Goal: Task Accomplishment & Management: Use online tool/utility

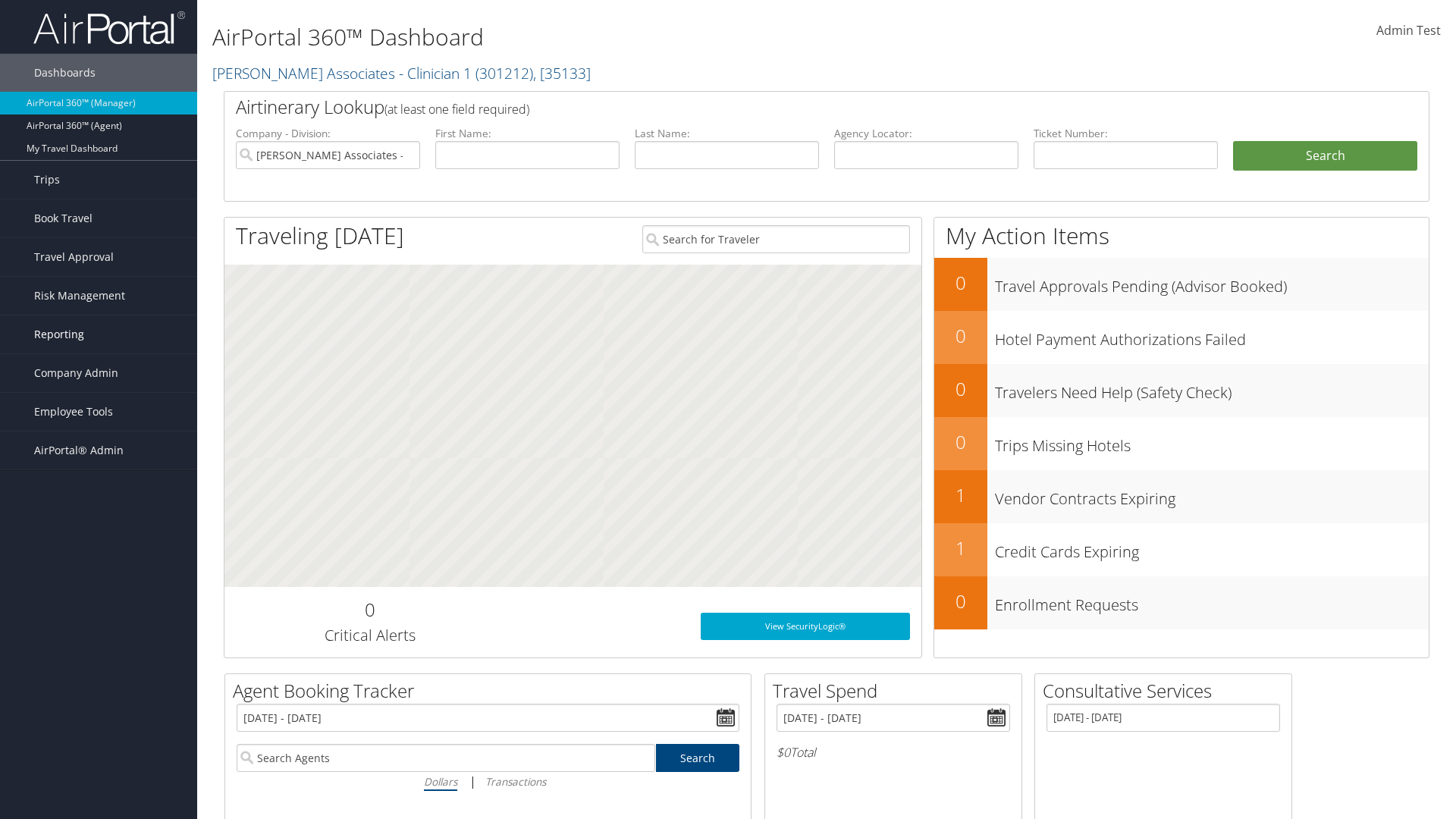
click at [98, 334] on link "Reporting" at bounding box center [98, 334] width 197 height 38
click at [98, 388] on link "Savings Tracker" at bounding box center [98, 388] width 197 height 23
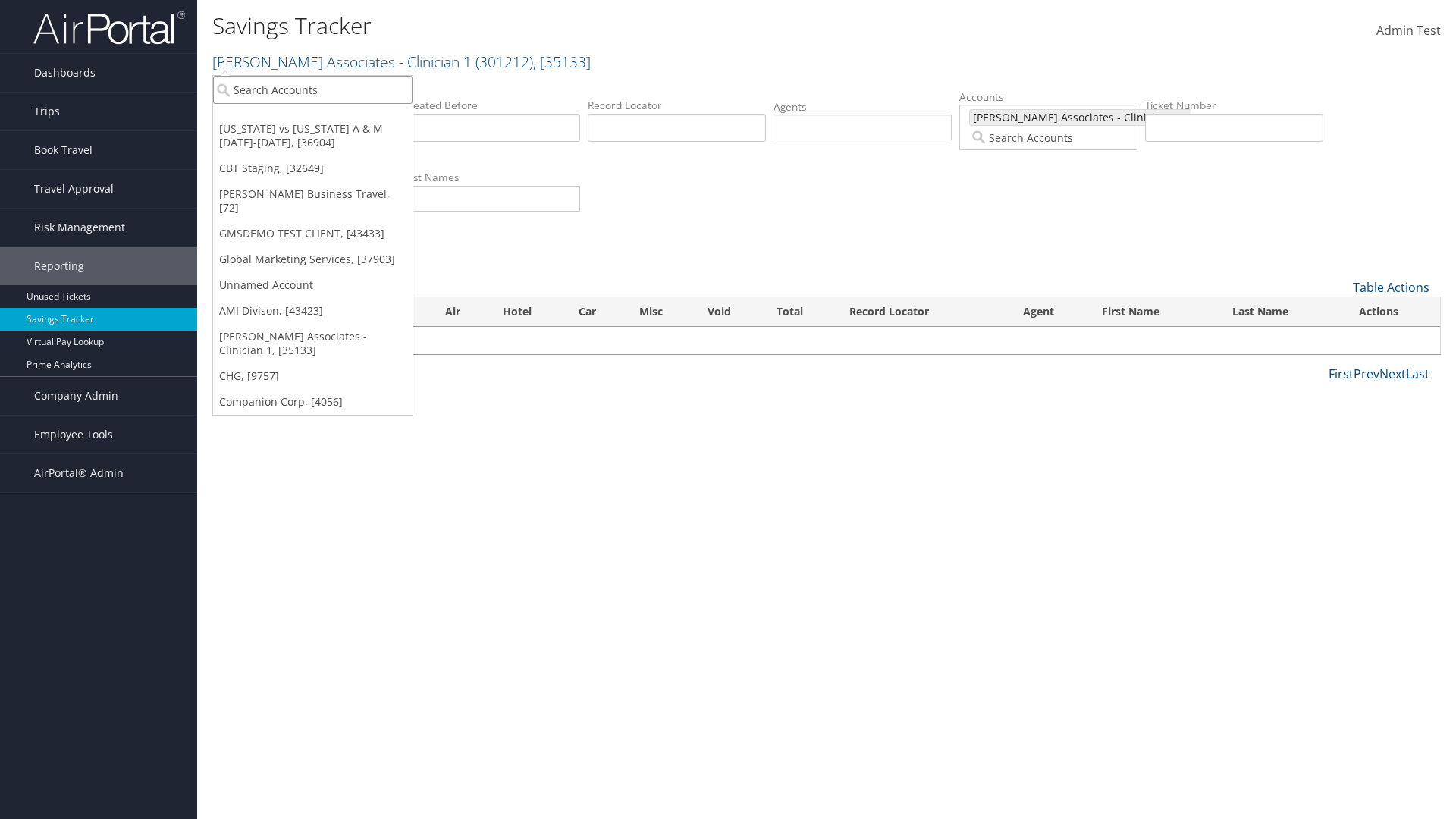
click at [312, 89] on input "search" at bounding box center [312, 89] width 199 height 28
type input "Global Marketing Services"
click at [327, 118] on div "Global Marketing Services (301946), [37903]" at bounding box center [327, 118] width 244 height 14
